Goal: Task Accomplishment & Management: Manage account settings

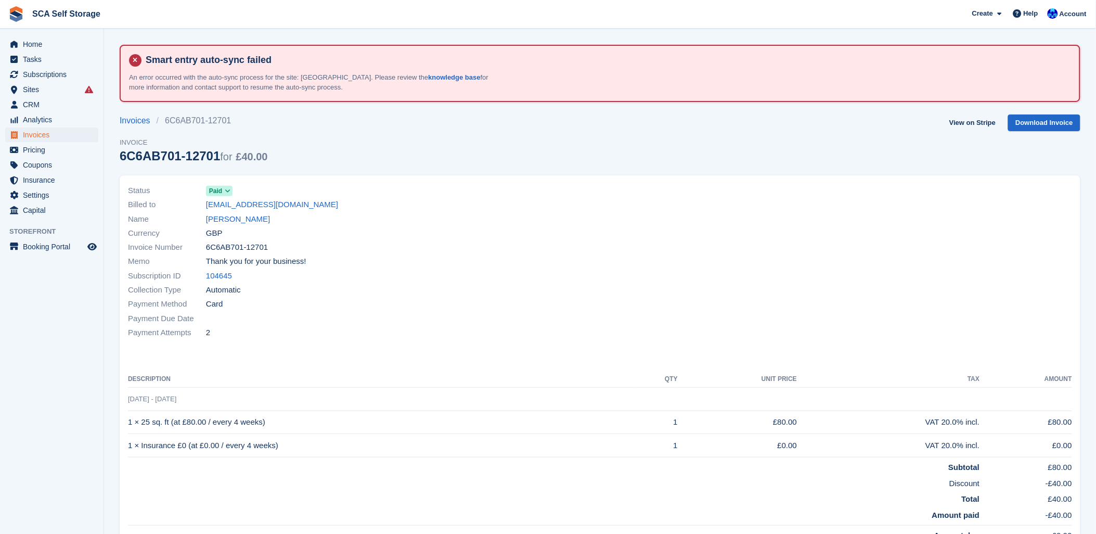
click at [854, 137] on div "Invoices 6C6AB701-12701 Invoice 6C6AB701-12701 for £40.00 View on Stripe Downlo…" at bounding box center [600, 144] width 961 height 61
click at [40, 73] on span "Subscriptions" at bounding box center [54, 74] width 62 height 15
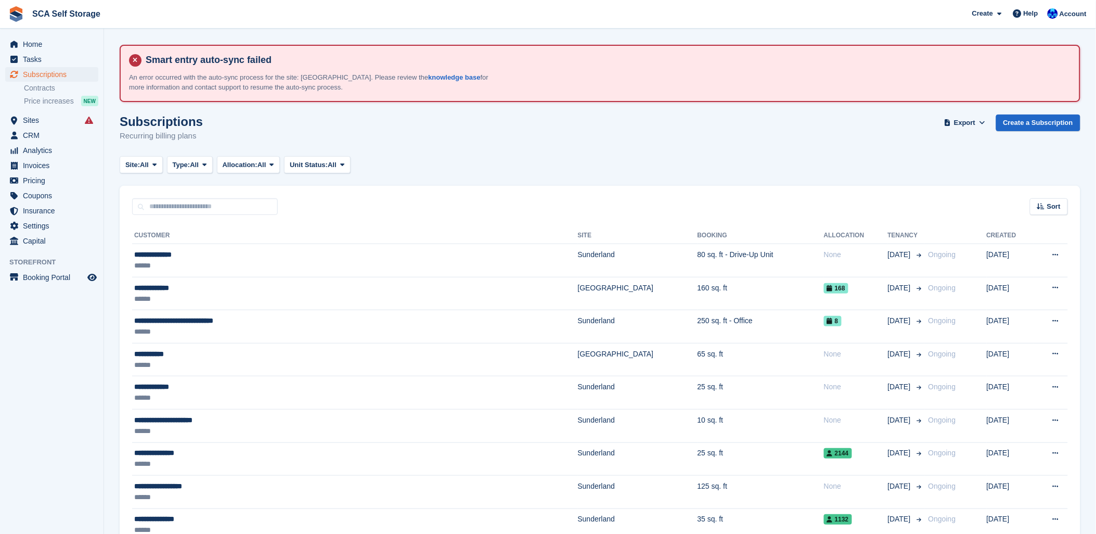
drag, startPoint x: 541, startPoint y: 154, endPoint x: 237, endPoint y: 183, distance: 305.5
click at [34, 42] on span "Home" at bounding box center [54, 44] width 62 height 15
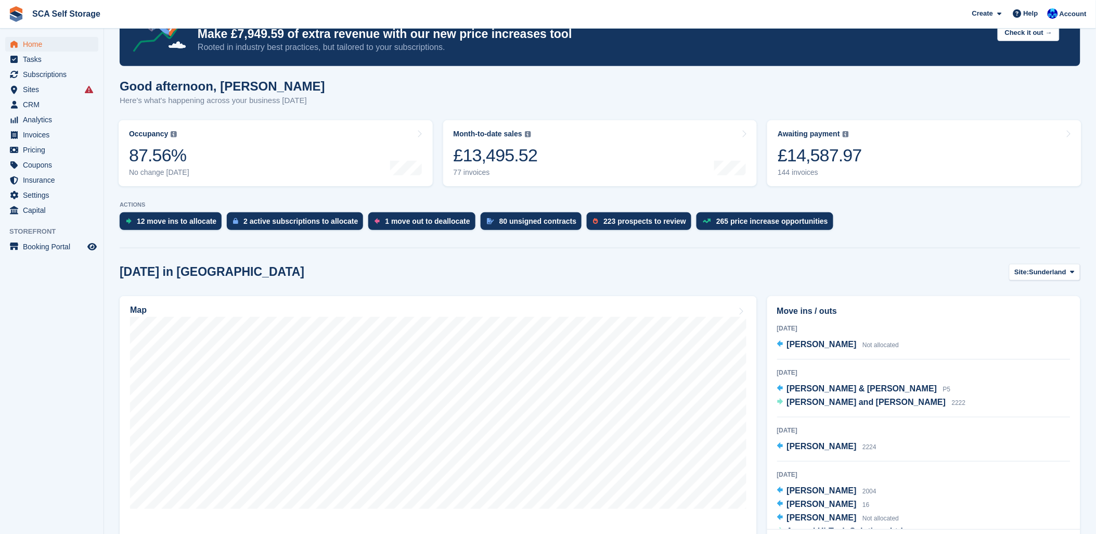
scroll to position [115, 0]
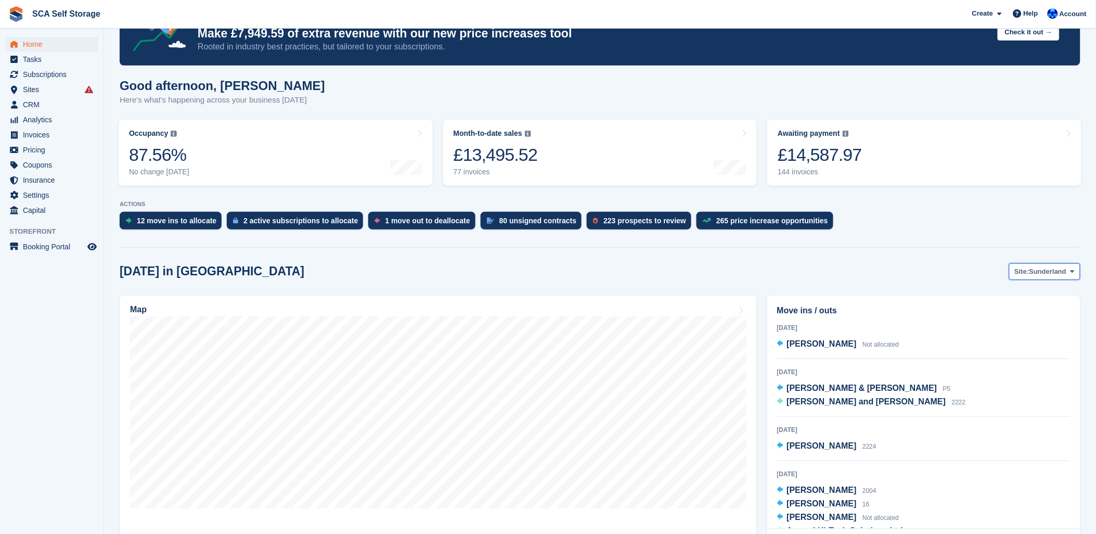
click at [1058, 266] on span "Sunderland" at bounding box center [1047, 271] width 37 height 10
click at [1015, 315] on link "[GEOGRAPHIC_DATA]" at bounding box center [1029, 314] width 94 height 19
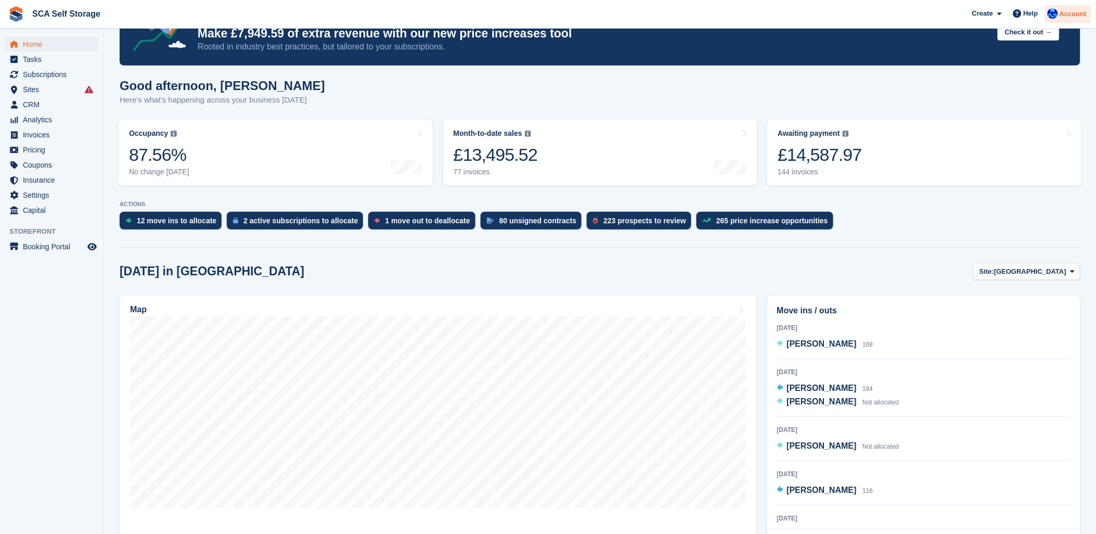
click at [1072, 16] on span "Account" at bounding box center [1072, 14] width 27 height 10
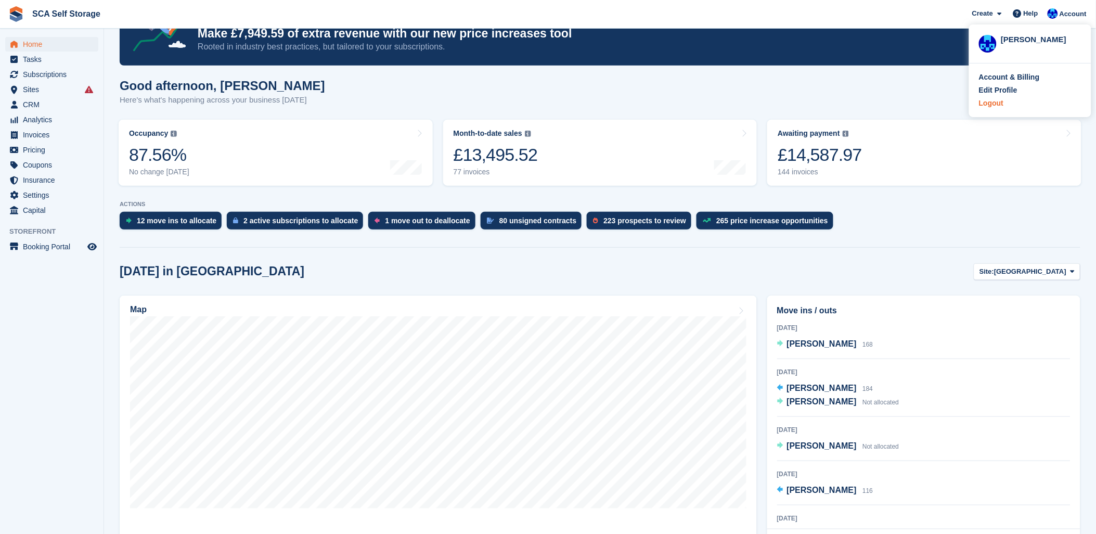
click at [994, 103] on div "Logout" at bounding box center [991, 103] width 24 height 11
